Goal: Information Seeking & Learning: Check status

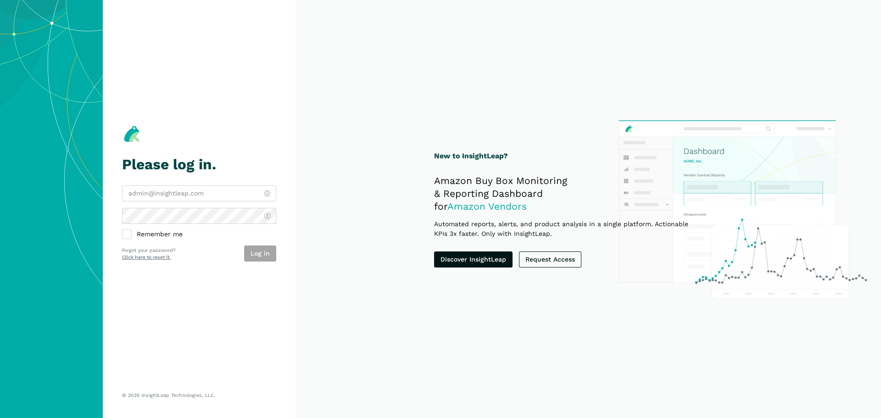
click at [194, 192] on input "email" at bounding box center [199, 193] width 154 height 16
click at [180, 208] on div "Remember me Log in Forgot your password? Click here to reset it." at bounding box center [199, 223] width 154 height 76
type input "[PERSON_NAME][EMAIL_ADDRESS][DOMAIN_NAME]"
click at [184, 192] on input "[PERSON_NAME][EMAIL_ADDRESS][DOMAIN_NAME]" at bounding box center [199, 193] width 154 height 16
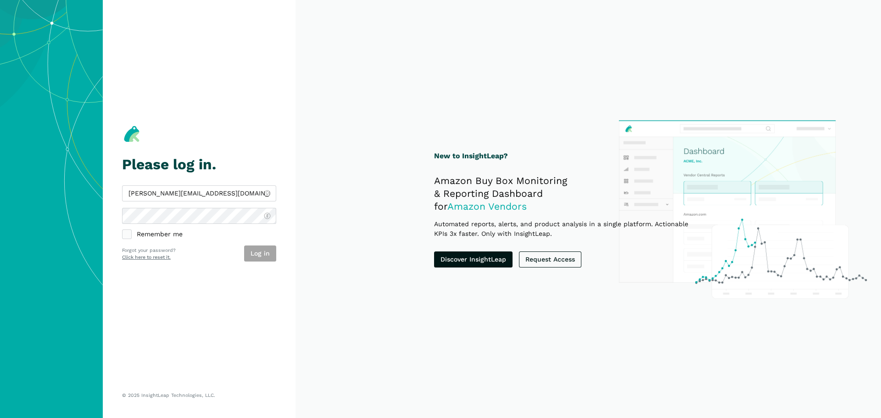
click at [183, 231] on label "Remember me" at bounding box center [199, 234] width 154 height 9
click at [122, 231] on input "Remember me" at bounding box center [122, 230] width 0 height 0
checkbox input "true"
click at [261, 253] on button "Log in" at bounding box center [260, 253] width 32 height 16
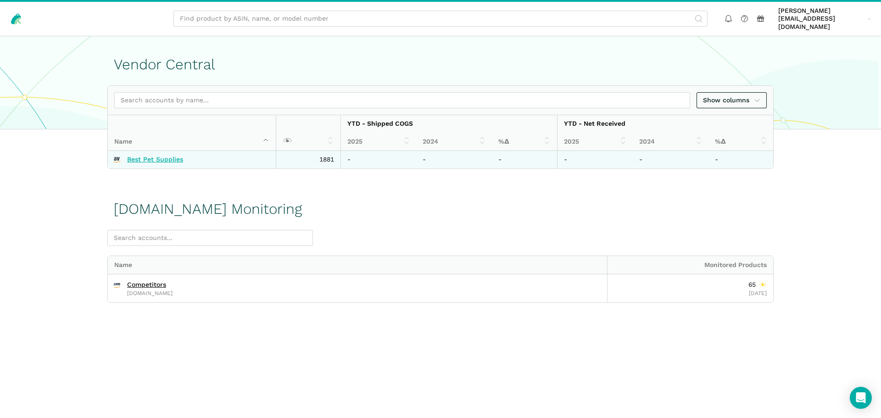
click at [161, 155] on link "Best Pet Supplies" at bounding box center [155, 159] width 56 height 8
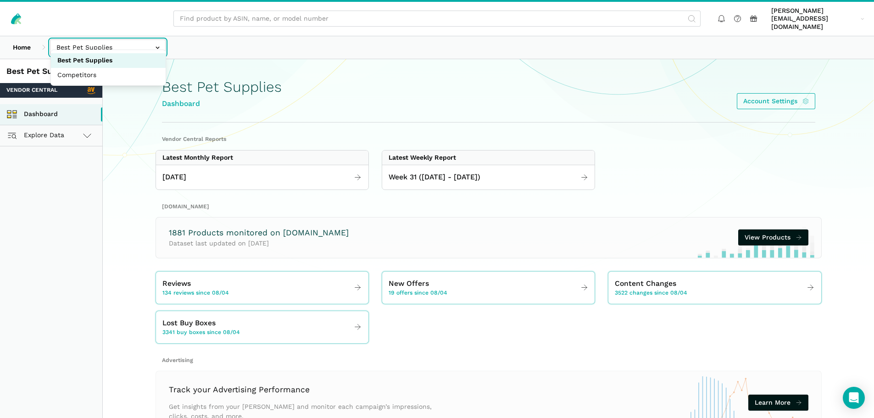
click at [144, 39] on input "text" at bounding box center [108, 47] width 116 height 16
click at [223, 39] on div "Home Best Pet Supplies Competitors" at bounding box center [437, 47] width 874 height 22
click at [93, 126] on link "Explore Data" at bounding box center [51, 135] width 102 height 21
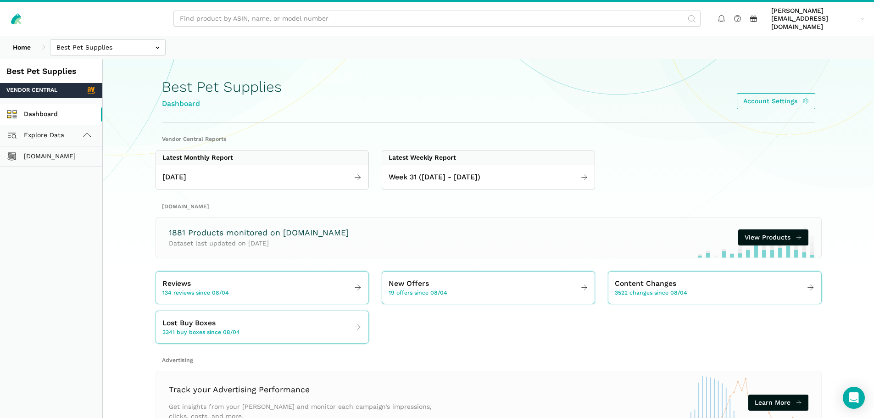
click at [69, 104] on link "Dashboard" at bounding box center [51, 114] width 102 height 21
click at [79, 129] on link "Explore Data" at bounding box center [51, 135] width 102 height 21
click at [82, 130] on icon at bounding box center [87, 135] width 11 height 11
click at [353, 105] on div "Best Pet Supplies Dashboard Account Settings" at bounding box center [488, 91] width 653 height 63
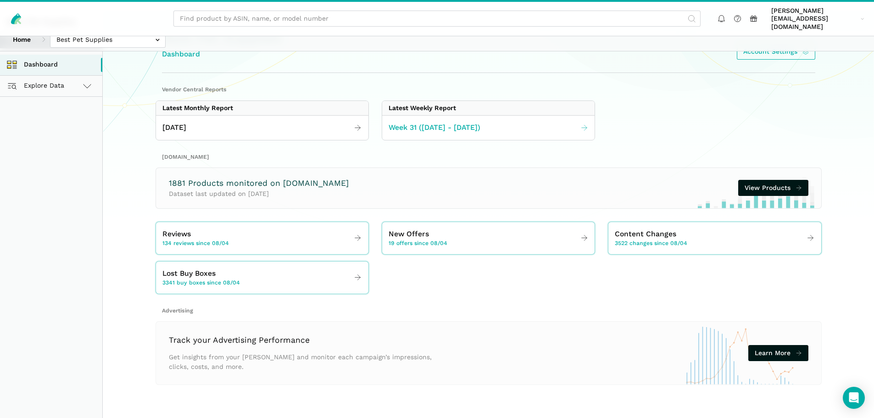
scroll to position [51, 0]
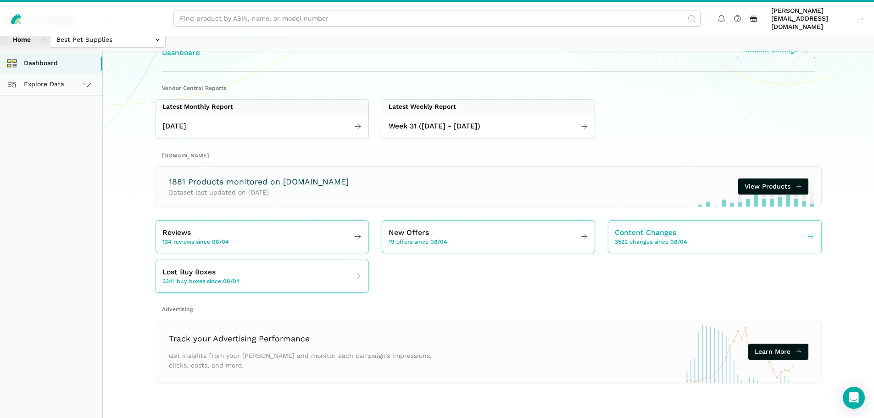
click at [652, 227] on span "Content Changes" at bounding box center [645, 232] width 61 height 11
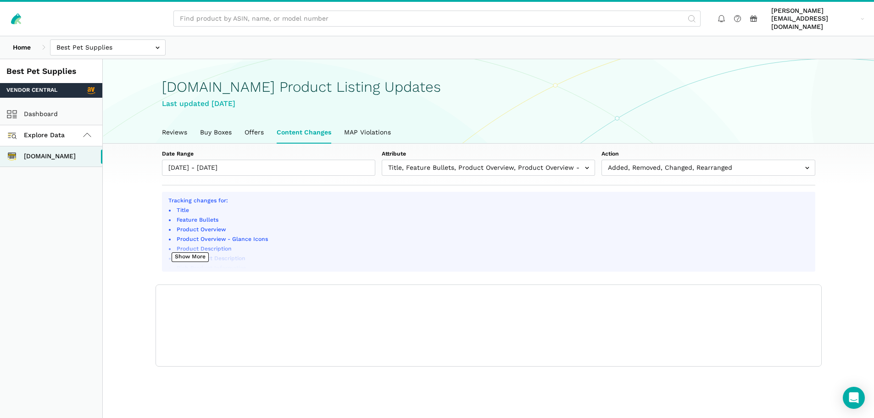
scroll to position [3, 0]
click at [474, 47] on div "Home Best Pet Supplies Competitors" at bounding box center [437, 47] width 874 height 22
click at [311, 125] on link "Content Changes" at bounding box center [303, 132] width 67 height 21
click at [173, 125] on link "Reviews" at bounding box center [174, 132] width 38 height 21
click at [321, 128] on link "Content Changes" at bounding box center [303, 132] width 67 height 21
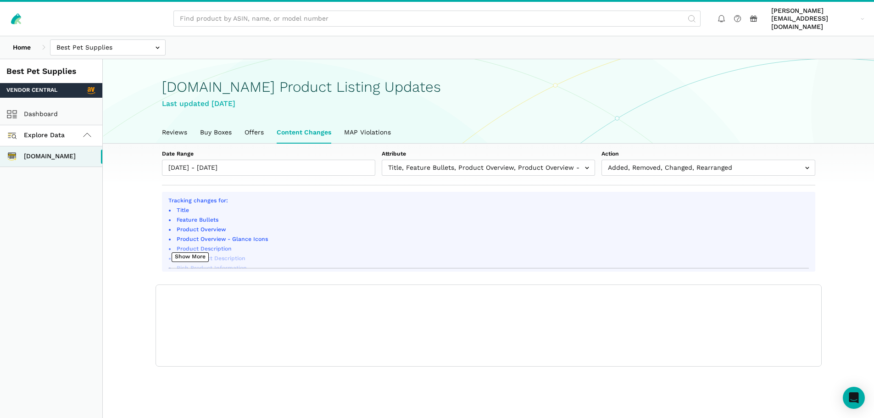
scroll to position [3, 0]
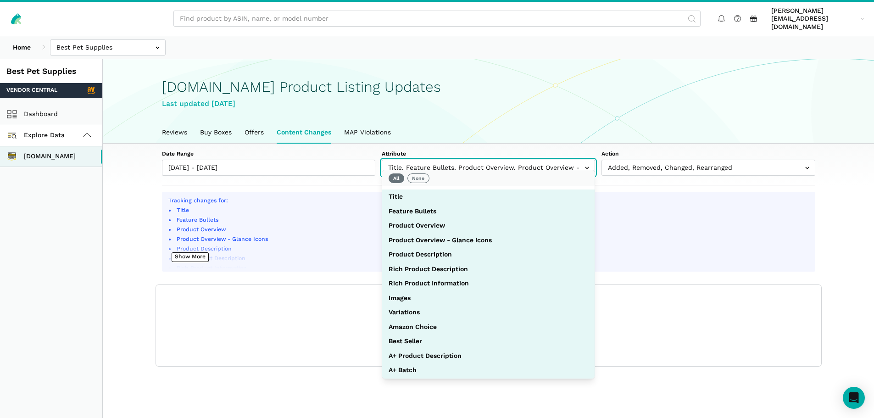
click at [452, 161] on input "text" at bounding box center [488, 168] width 213 height 16
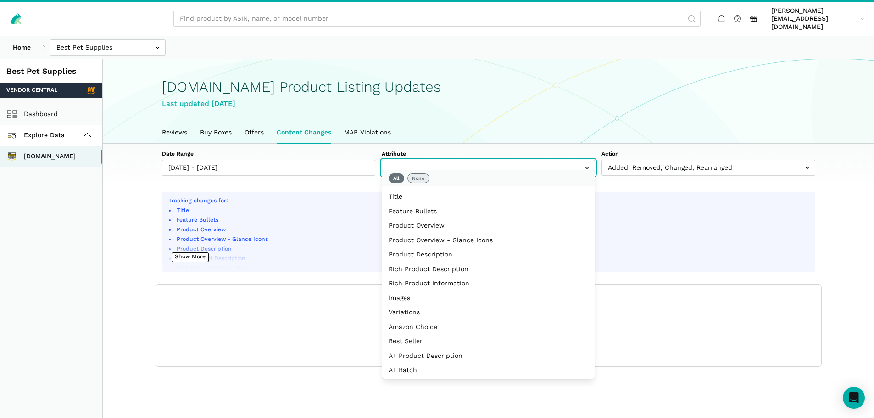
click at [414, 181] on button "None" at bounding box center [418, 178] width 22 height 10
select select "image_urls"
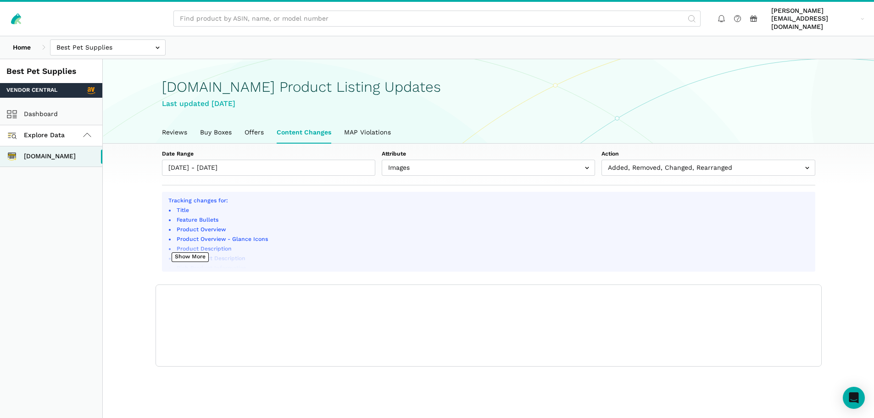
click at [489, 144] on div "Date Range [DATE] - [DATE] Attribute Title Feature Bullets Product Overview Pro…" at bounding box center [488, 165] width 705 height 42
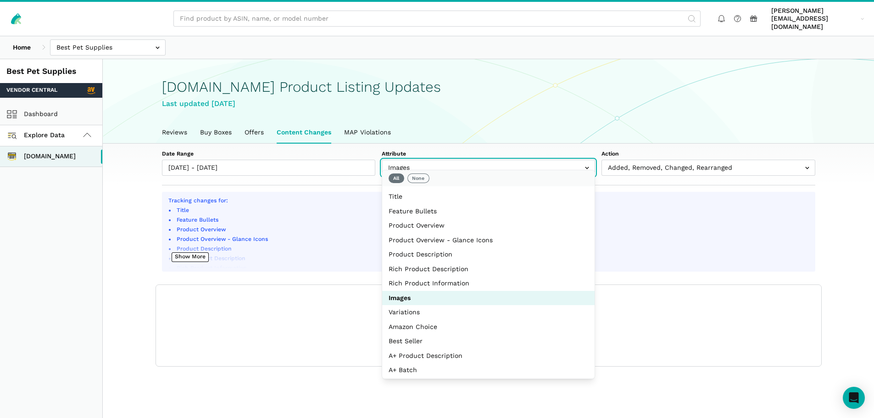
click at [497, 162] on input "text" at bounding box center [488, 168] width 213 height 16
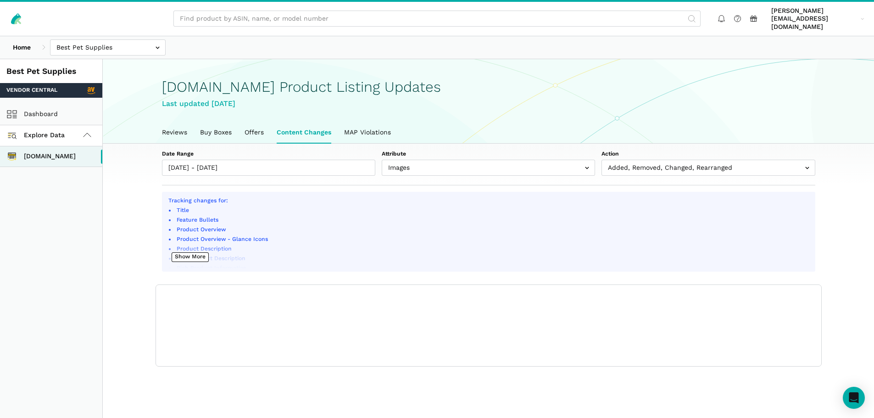
click at [491, 150] on label "Attribute" at bounding box center [488, 154] width 213 height 8
click at [491, 160] on select "Title Feature Bullets Product Overview Product Overview - Glance Icons Product …" at bounding box center [488, 163] width 213 height 6
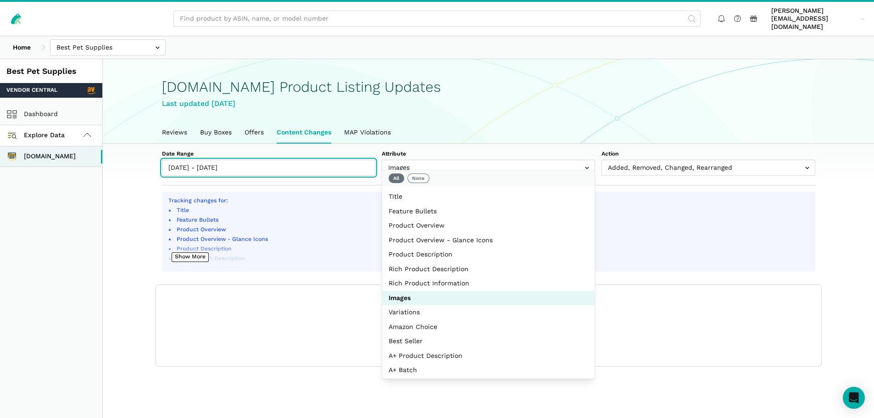
type input "[DATE]"
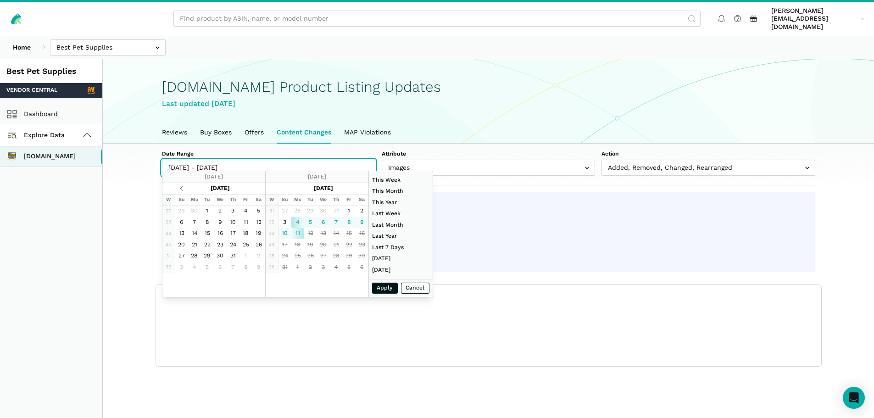
click at [277, 160] on input "[DATE] - [DATE]" at bounding box center [268, 168] width 213 height 16
paste input "[URL][DOMAIN_NAME]"
type input "[URL][DOMAIN_NAME]"
type input "[DATE]"
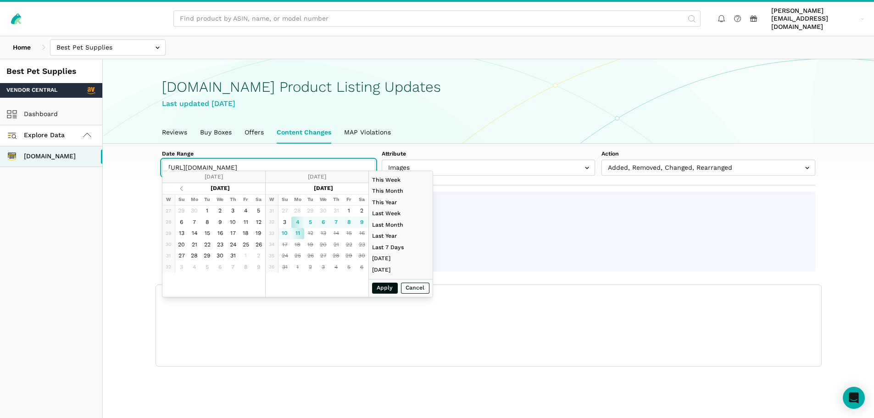
type input "[DATE]"
type input "[DATE] - [DATE]"
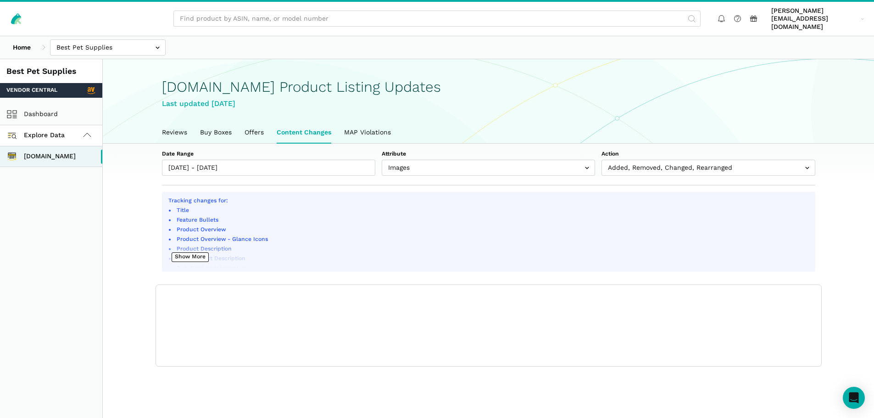
click at [370, 150] on label "Date Range" at bounding box center [268, 154] width 213 height 8
click at [370, 160] on input "[DATE] - [DATE]" at bounding box center [268, 168] width 213 height 16
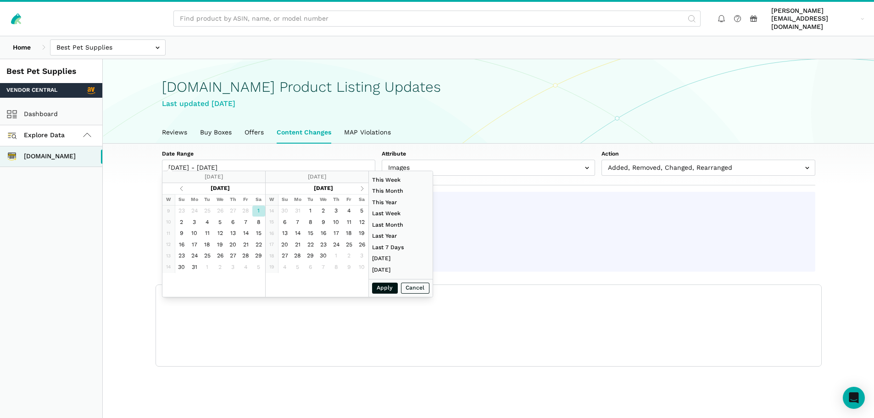
click at [303, 333] on div "Show columns Date ASIN Name Model/Style Number Attribute Name Action Old New Sh…" at bounding box center [488, 326] width 665 height 82
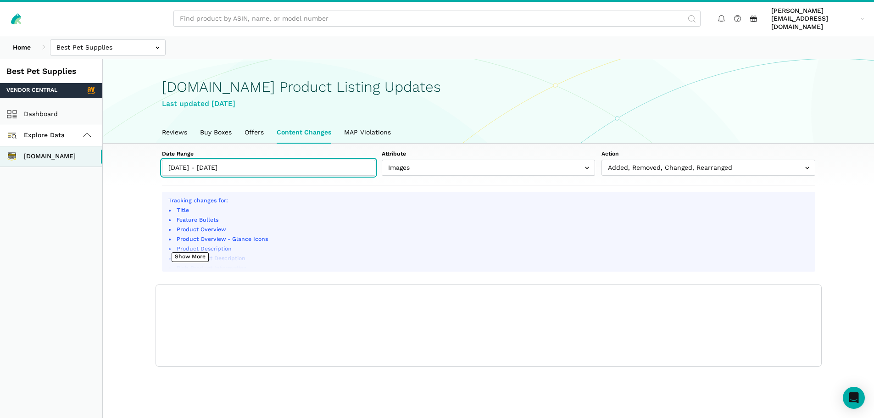
click at [362, 160] on input "[DATE] - [DATE]" at bounding box center [268, 168] width 213 height 16
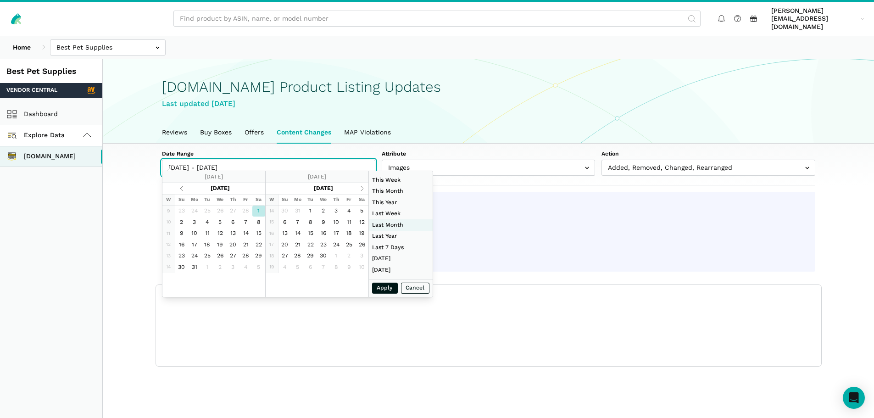
type input "[DATE]"
click at [392, 215] on li "Last Week" at bounding box center [401, 213] width 64 height 11
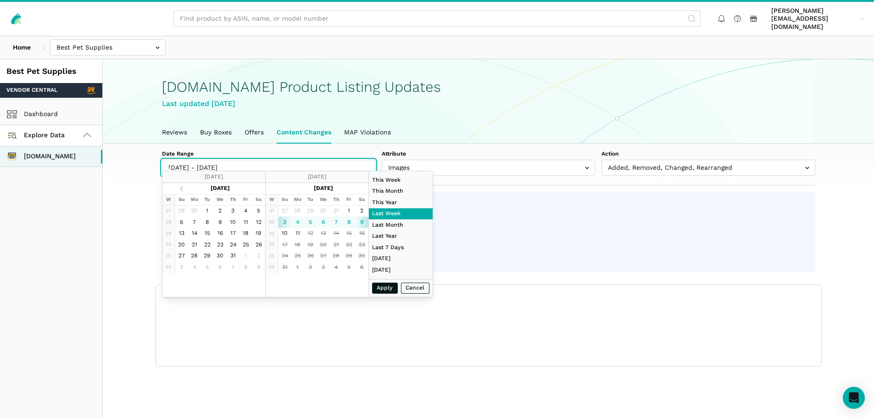
drag, startPoint x: 234, startPoint y: 158, endPoint x: 361, endPoint y: 149, distance: 127.4
click at [361, 150] on div "Date Range [DATE] - [DATE]" at bounding box center [268, 163] width 213 height 26
click at [268, 160] on input "[DATE] - [DATE]" at bounding box center [268, 168] width 213 height 16
drag, startPoint x: 211, startPoint y: 160, endPoint x: 204, endPoint y: 159, distance: 6.9
click at [204, 160] on input "[DATE] - [DATE]" at bounding box center [268, 168] width 213 height 16
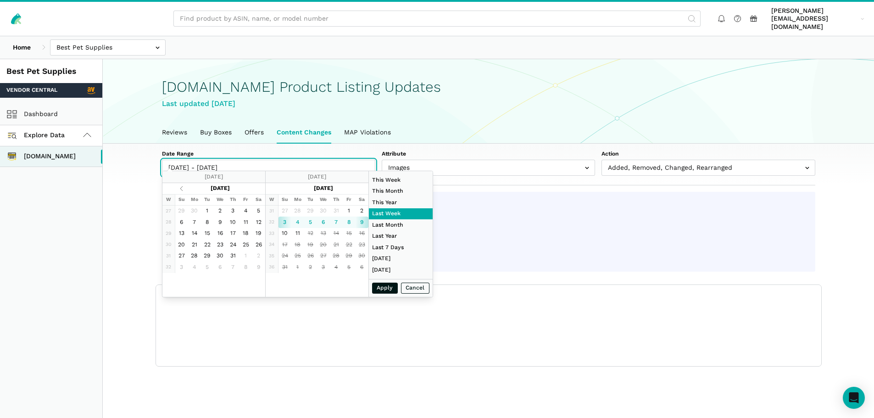
type input "[DATE] [DATE]"
type input "[DATE]"
type input "[DATE] - [DATE]"
type input "[DATE]"
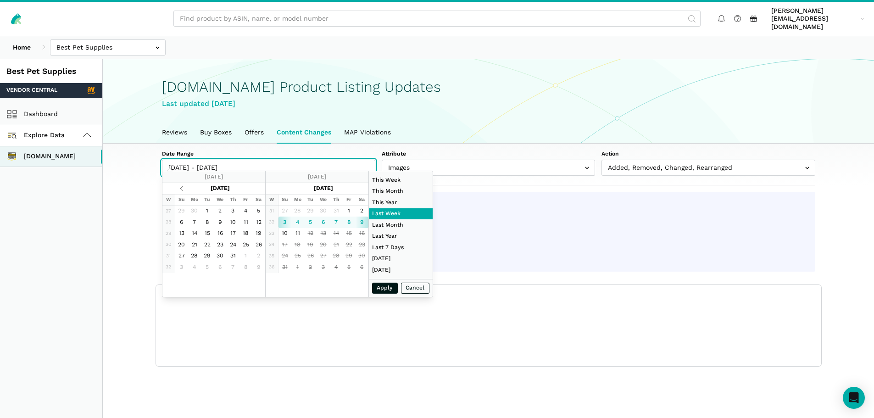
type input "[DATE]"
click at [184, 161] on input "[DATE] - [DATE]" at bounding box center [268, 168] width 213 height 16
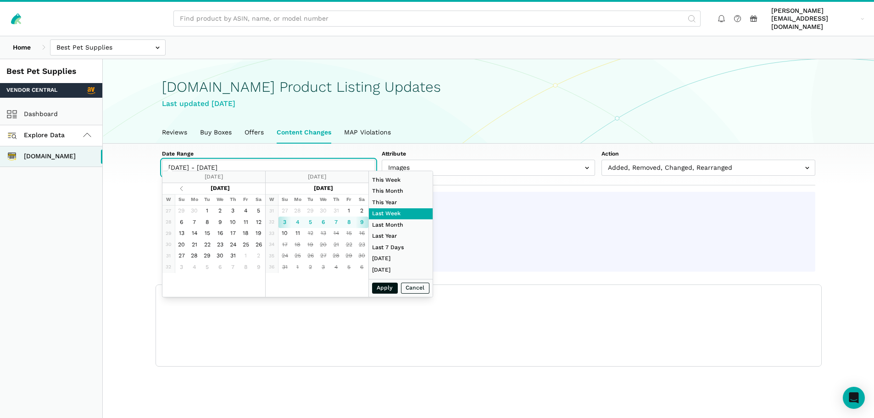
type input "[DATE] - [DATE]"
click at [254, 160] on input "[DATE] - [DATE]" at bounding box center [268, 168] width 213 height 16
drag, startPoint x: 258, startPoint y: 159, endPoint x: 161, endPoint y: 157, distance: 96.8
click at [162, 160] on input "[DATE] - [DATE]" at bounding box center [268, 168] width 213 height 16
click at [277, 161] on input "[DATE] - [DATE]" at bounding box center [268, 168] width 213 height 16
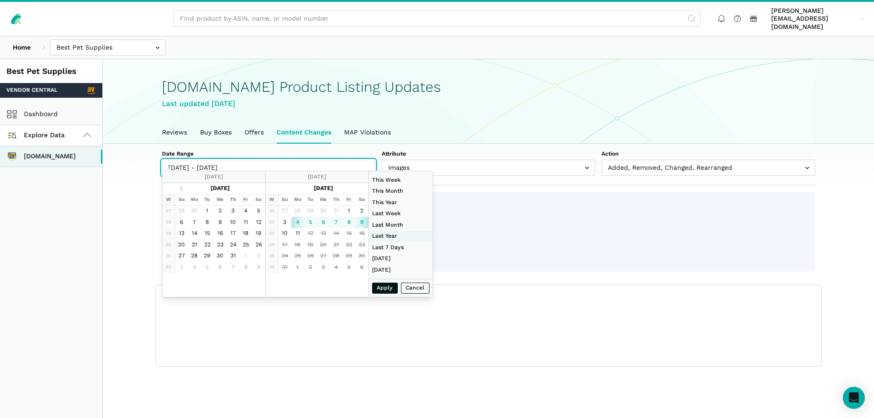
type input "[DATE]"
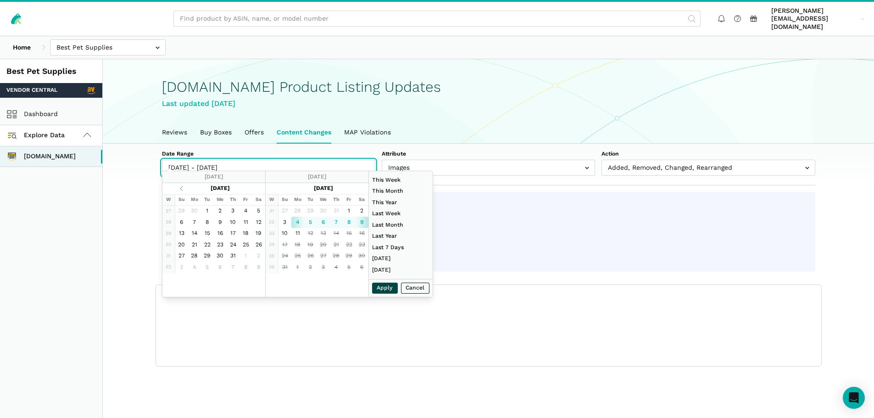
type input "[DATE]"
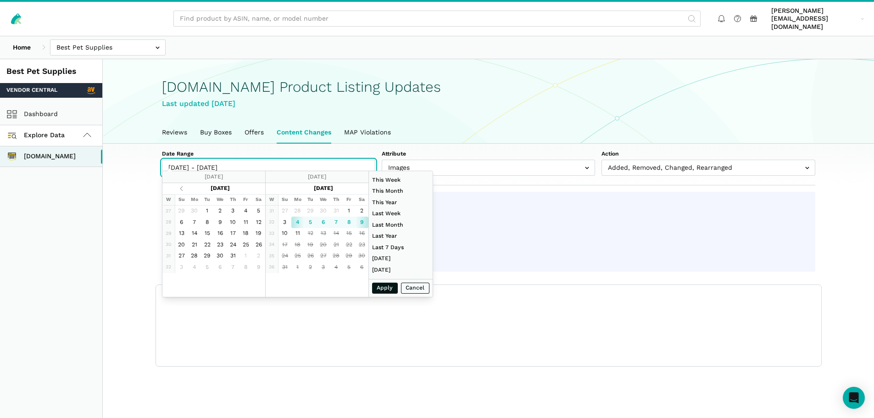
type input "[DATE]"
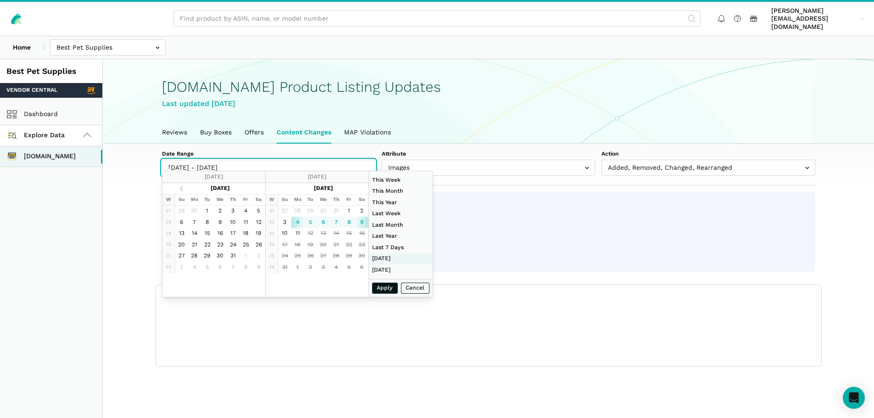
type input "[DATE]"
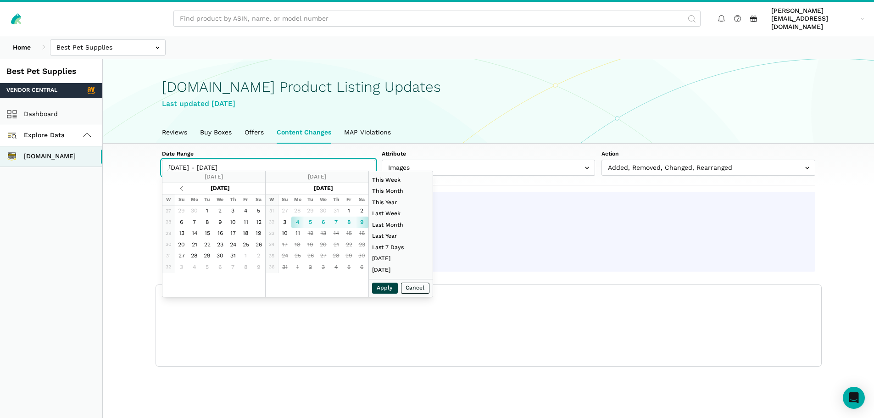
type input "[DATE] - [DATE]"
click at [374, 292] on button "Apply" at bounding box center [385, 288] width 26 height 11
click at [254, 160] on input "[DATE] - [DATE]" at bounding box center [268, 168] width 213 height 16
type input "[DATE]"
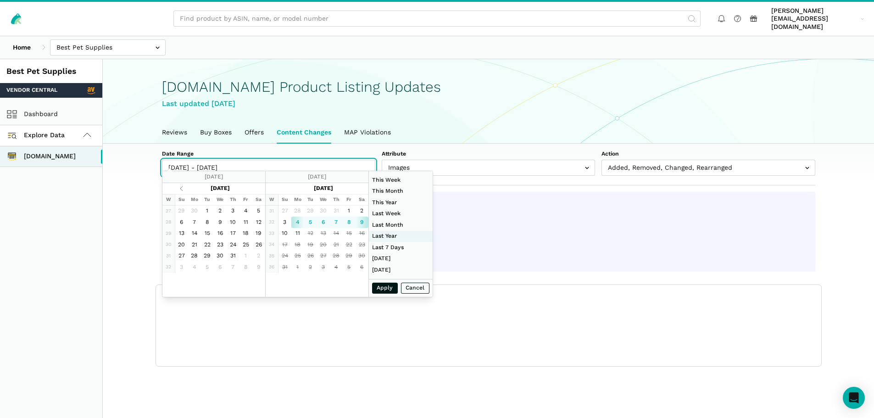
type input "[DATE]"
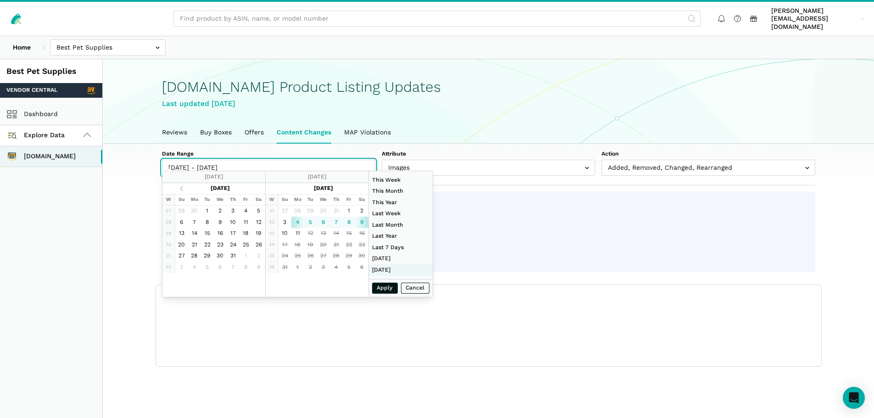
type input "[DATE]"
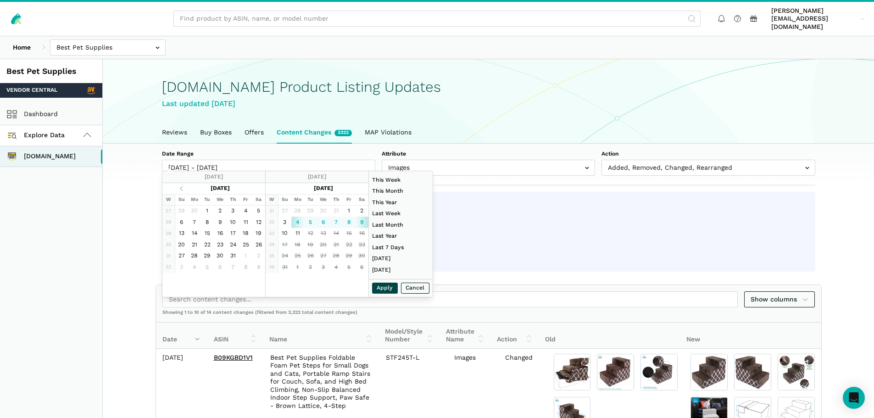
click at [388, 288] on button "Apply" at bounding box center [385, 288] width 26 height 11
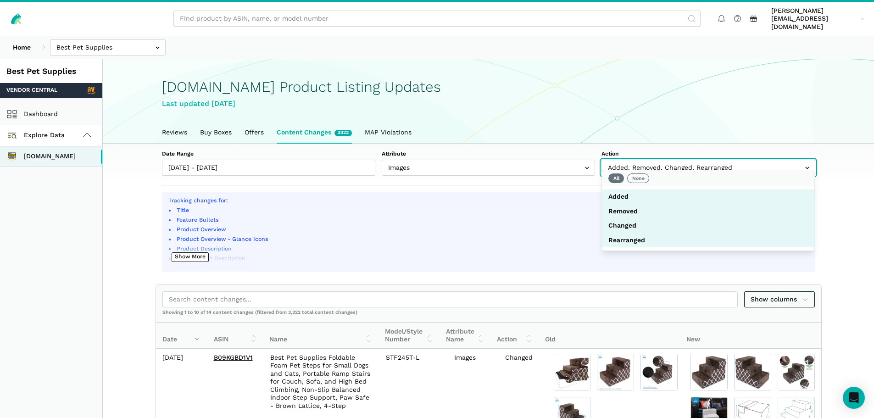
click at [698, 160] on input "text" at bounding box center [707, 168] width 213 height 16
click at [838, 165] on div "Date Range [DATE] - [DATE] Attribute Title Feature Bullets Product Overview Pro…" at bounding box center [488, 165] width 705 height 42
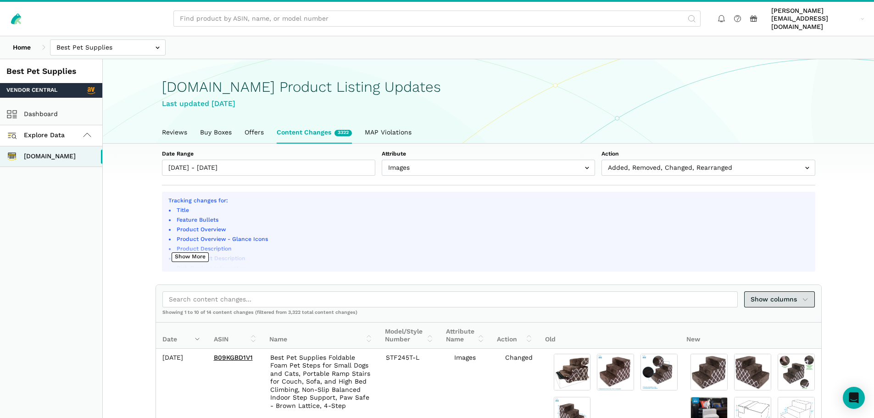
click at [800, 294] on span "Show columns" at bounding box center [779, 299] width 58 height 10
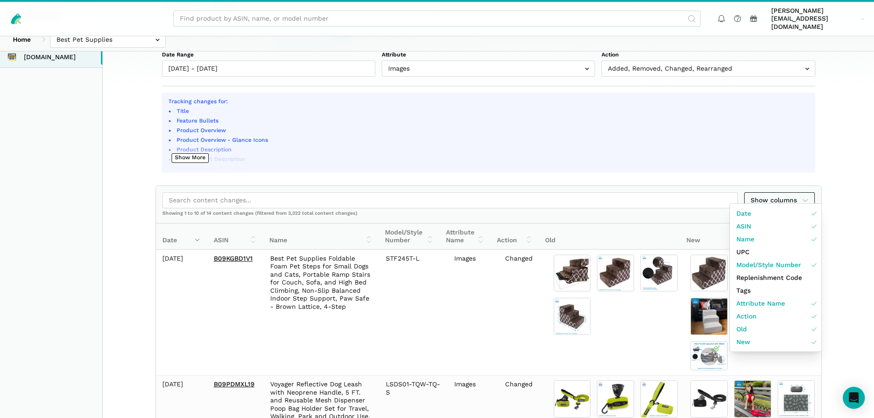
scroll to position [138, 0]
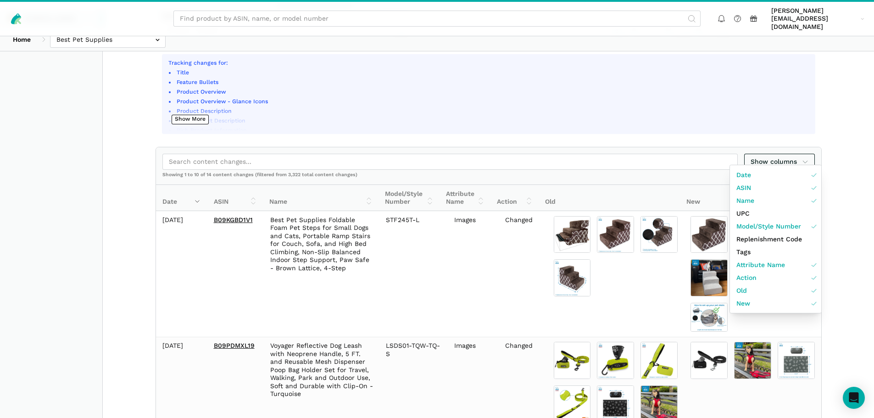
click at [849, 162] on div at bounding box center [437, 209] width 874 height 418
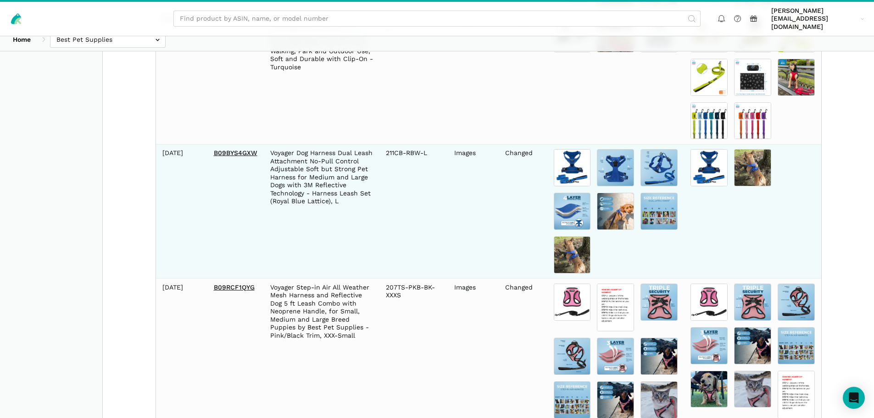
scroll to position [1305, 0]
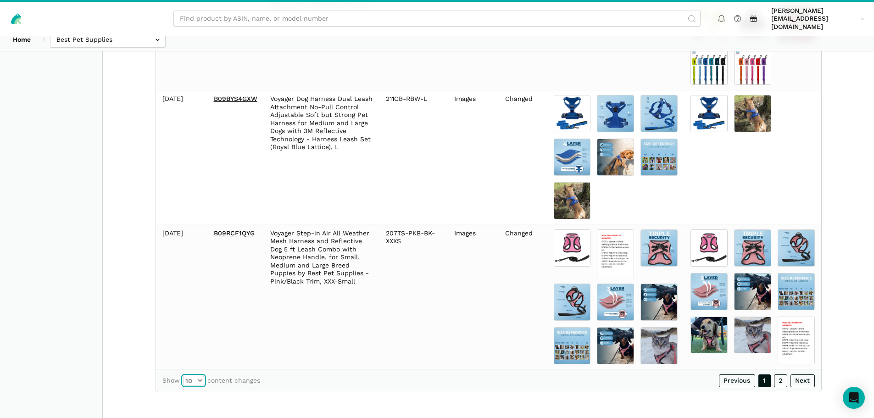
click at [201, 380] on select "10 25 50 100" at bounding box center [193, 381] width 21 height 10
select select "100"
click at [183, 376] on select "10 25 50 100" at bounding box center [193, 381] width 21 height 10
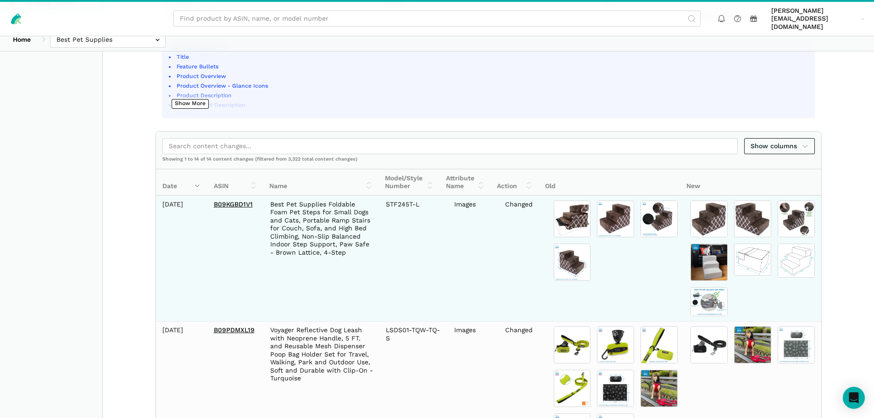
scroll to position [183, 0]
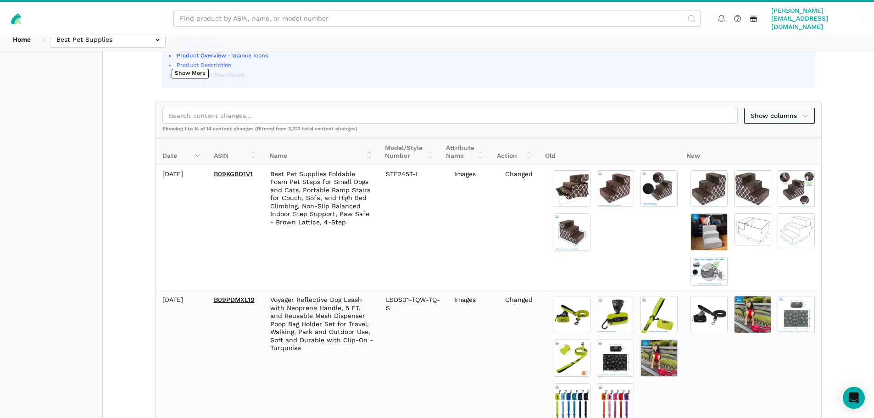
click at [852, 15] on span "[PERSON_NAME][EMAIL_ADDRESS][DOMAIN_NAME]" at bounding box center [814, 19] width 86 height 24
click at [812, 60] on link "Log out" at bounding box center [828, 68] width 77 height 17
